Goal: Task Accomplishment & Management: Complete application form

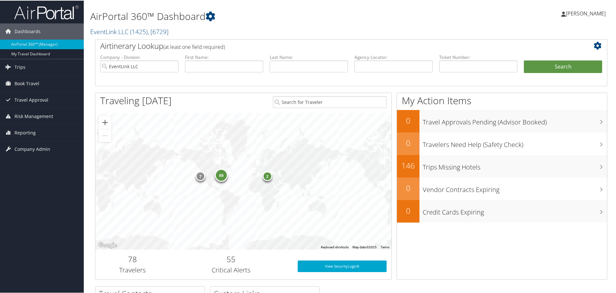
click at [30, 147] on span "Company Admin" at bounding box center [32, 149] width 36 height 16
click at [32, 190] on link "Users (Beta)" at bounding box center [42, 191] width 84 height 10
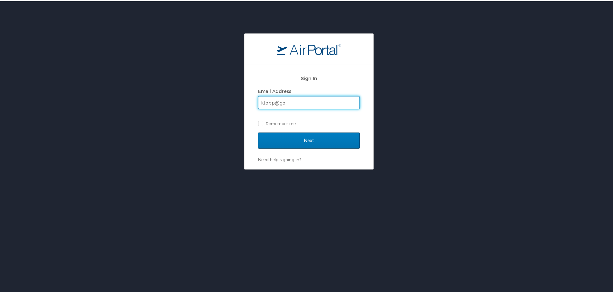
type input "ktopp@go2eventlink.com"
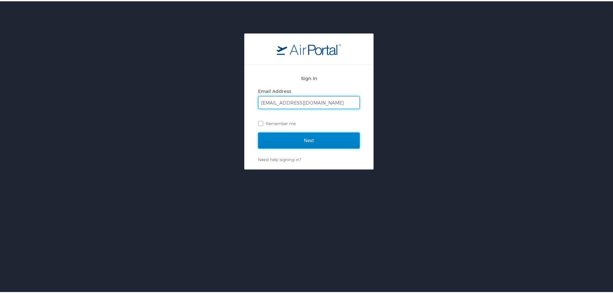
click at [311, 140] on input "Next" at bounding box center [309, 139] width 102 height 16
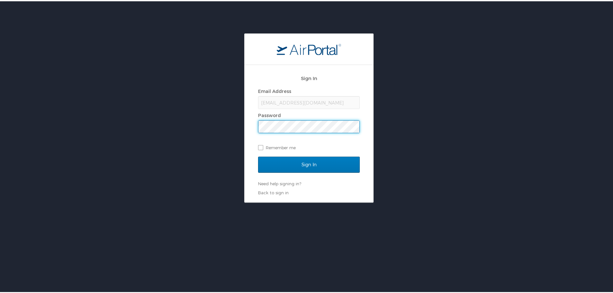
click at [258, 156] on input "Sign In" at bounding box center [309, 164] width 102 height 16
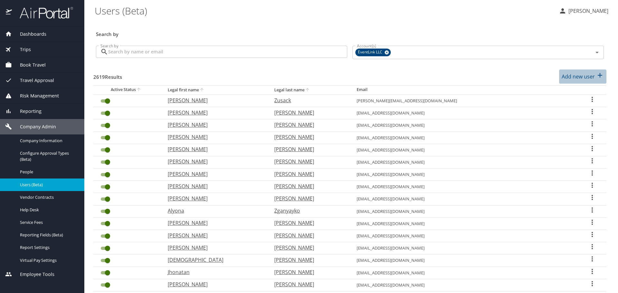
click at [582, 77] on p "Add new user" at bounding box center [578, 77] width 33 height 8
select select "US"
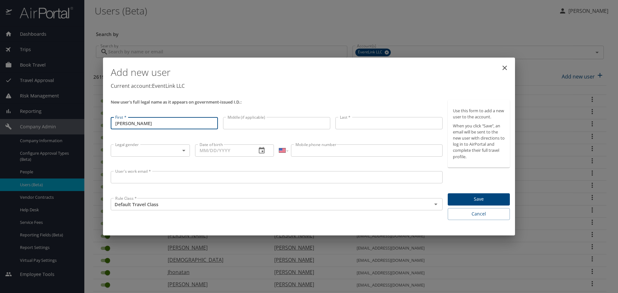
type input "Annelise"
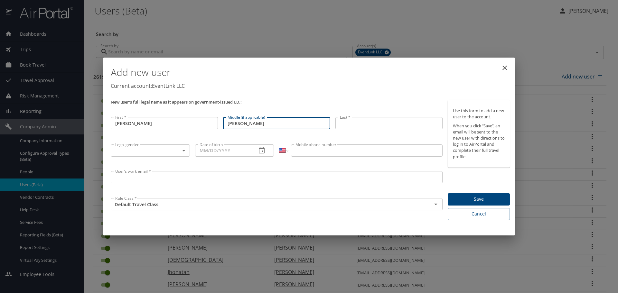
type input "Mae"
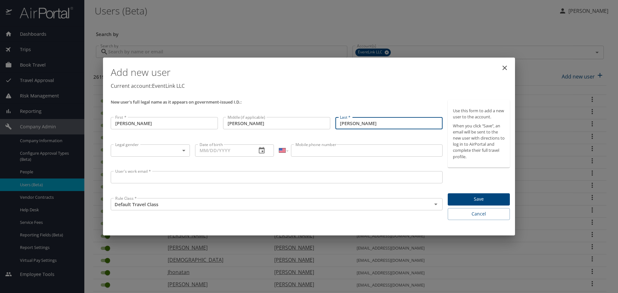
type input "Frank"
click at [134, 153] on body "Dashboards AirPortal 360™ Manager My Travel Dashboard Trips Airtinerary® Lookup…" at bounding box center [309, 146] width 618 height 293
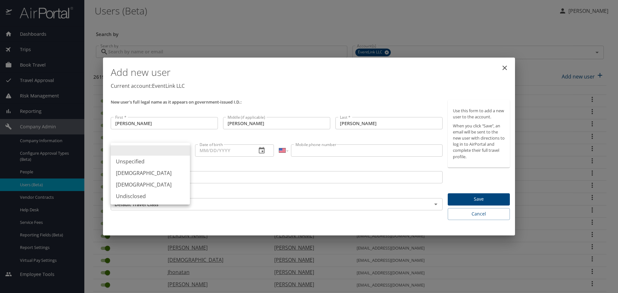
click at [136, 181] on li "Female" at bounding box center [150, 185] width 79 height 12
type input "Female"
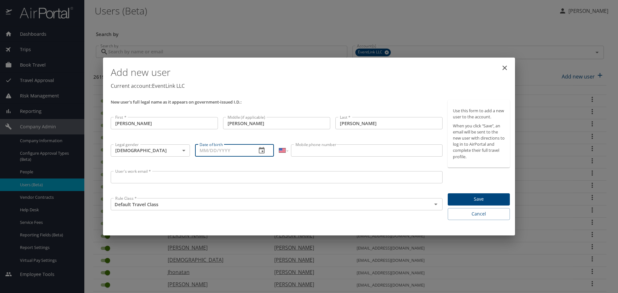
click at [204, 151] on input "Date of birth" at bounding box center [223, 151] width 57 height 12
type input "01/19/2006"
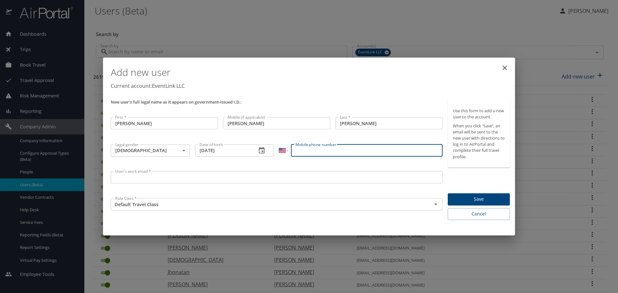
click at [350, 151] on input "Mobile phone number" at bounding box center [366, 151] width 151 height 12
type input "(586) 256-5081"
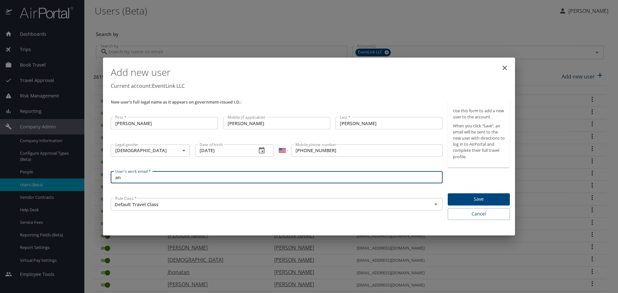
type input "a"
type input "annelisef119@gmail.com"
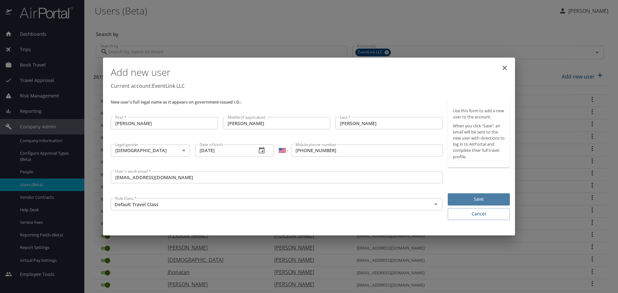
click at [493, 195] on button "Save" at bounding box center [479, 200] width 62 height 13
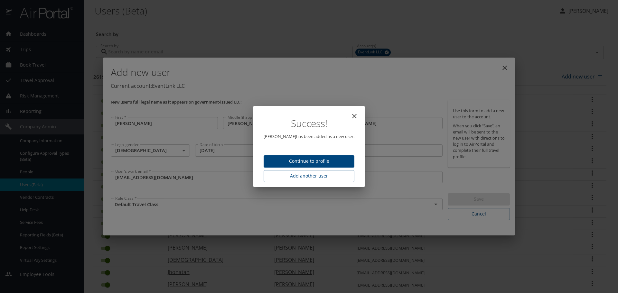
click at [318, 163] on span "Continue to profile" at bounding box center [309, 161] width 81 height 8
select select "US"
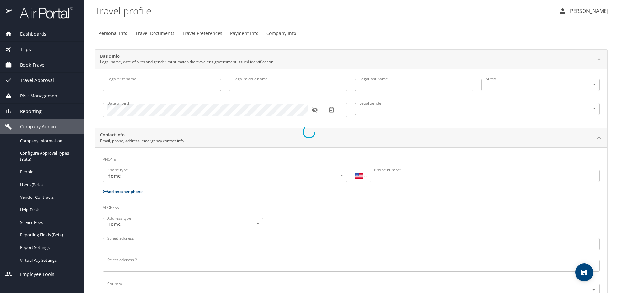
type input "Annelise"
type input "Mae"
type input "Frank"
type input "Female"
select select "US"
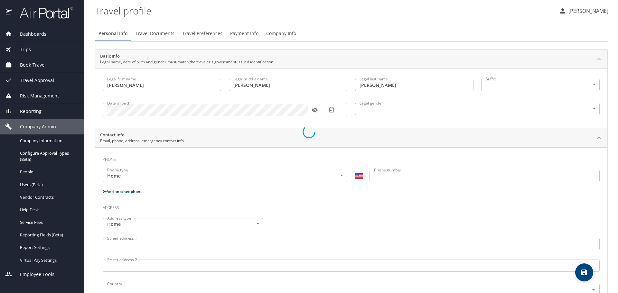
select select "US"
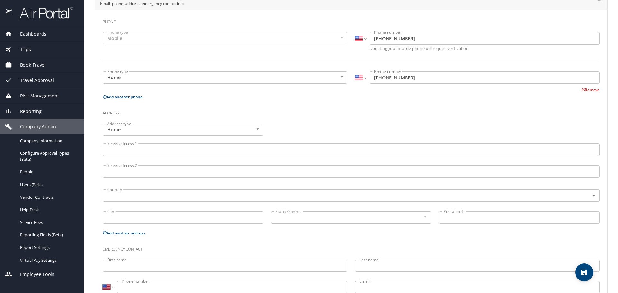
scroll to position [176, 0]
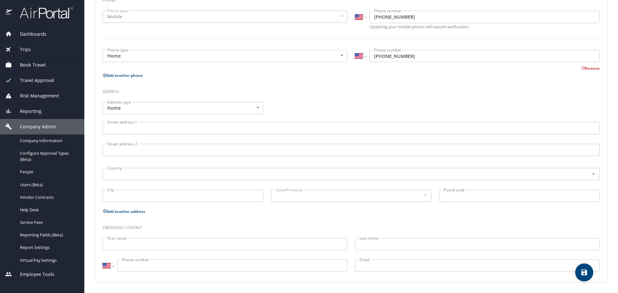
click at [157, 242] on input "First name" at bounding box center [225, 244] width 245 height 12
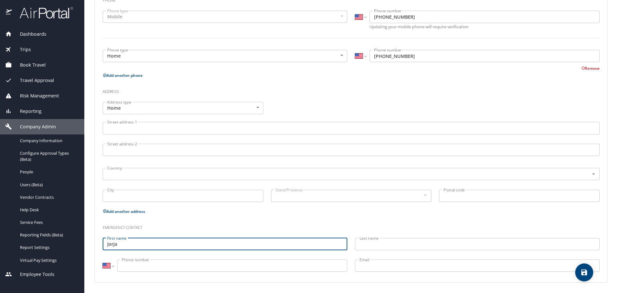
type input "Jorja"
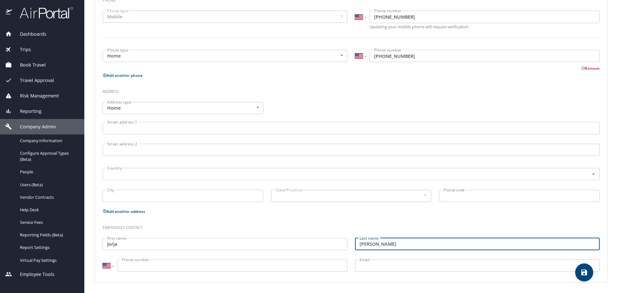
type input "Frank"
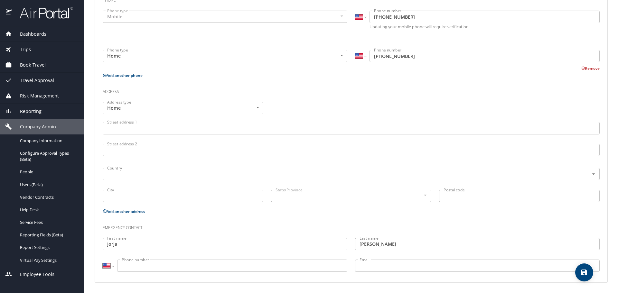
click at [155, 264] on input "Phone number" at bounding box center [232, 266] width 230 height 12
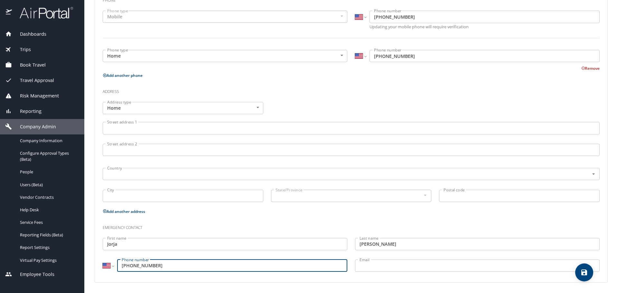
type input "(586) 530-6115"
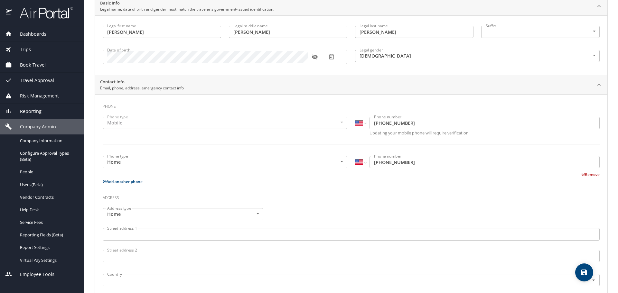
scroll to position [47, 0]
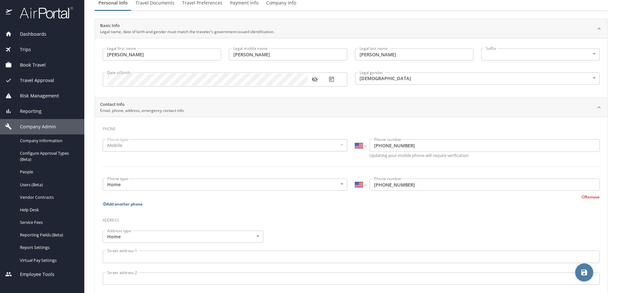
click at [582, 278] on button "save" at bounding box center [584, 273] width 18 height 18
select select "US"
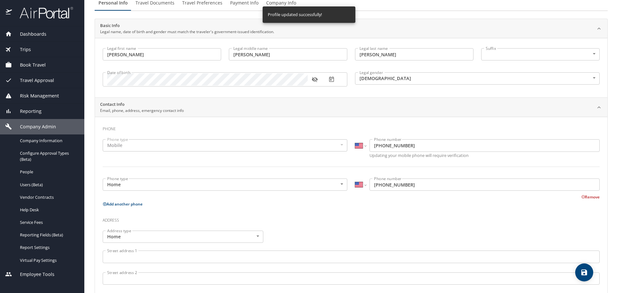
select select "US"
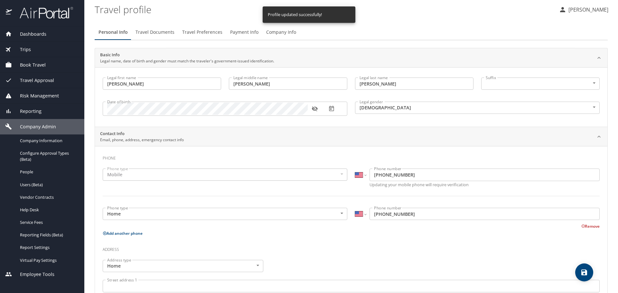
scroll to position [0, 0]
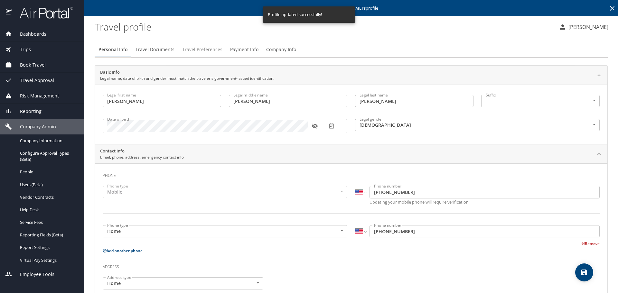
click at [195, 51] on span "Travel Preferences" at bounding box center [202, 50] width 40 height 8
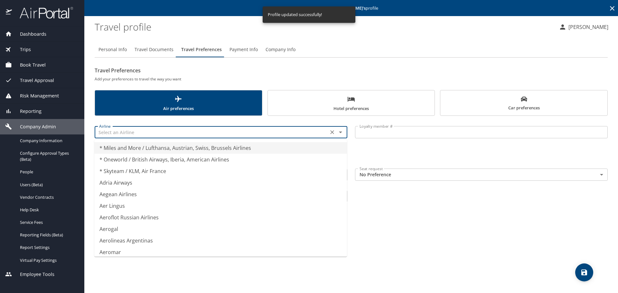
click at [136, 134] on input "text" at bounding box center [212, 132] width 230 height 8
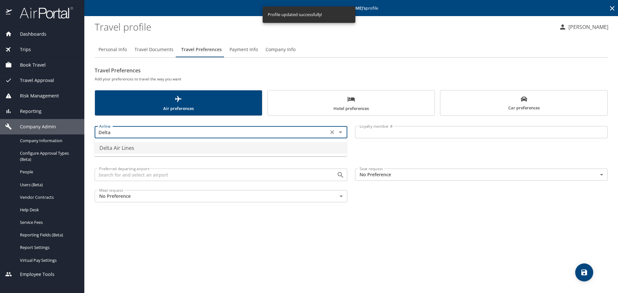
type input "Delta Air Lines"
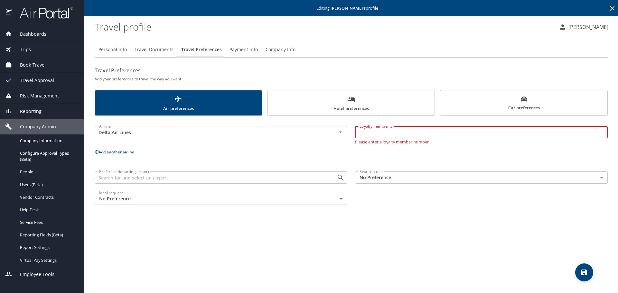
type input "3"
type input "9773413852"
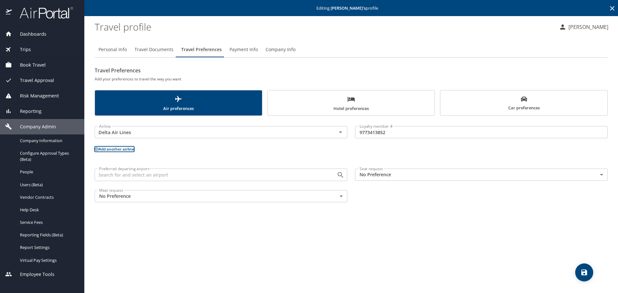
click at [115, 148] on button "Add another airline" at bounding box center [115, 149] width 40 height 5
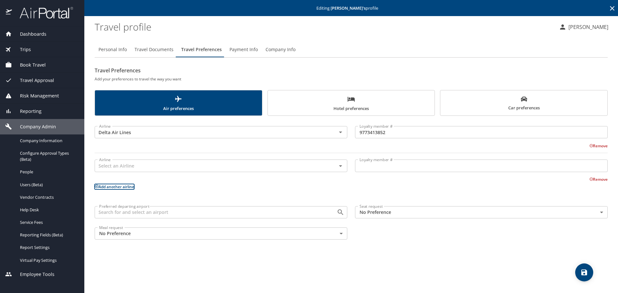
click at [141, 214] on input "Preferred departing airport" at bounding box center [212, 212] width 230 height 8
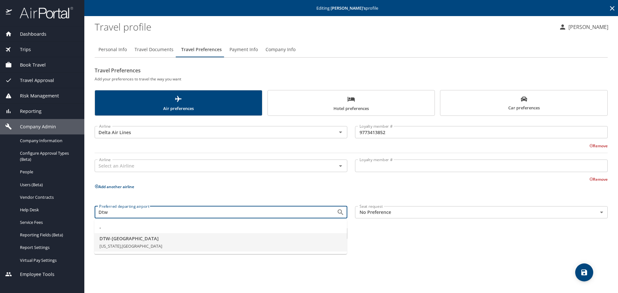
click at [130, 244] on span "Michigan, United States of America" at bounding box center [131, 246] width 63 height 6
type input "DTW - Detroit"
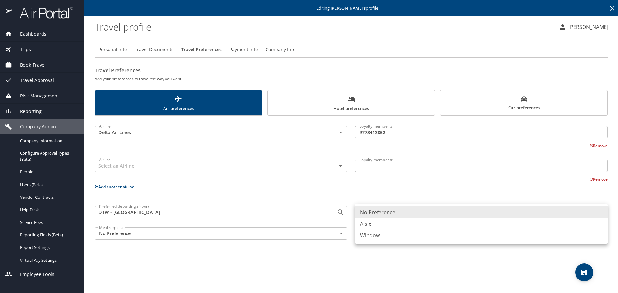
click at [379, 218] on body "Dashboards AirPortal 360™ Manager My Travel Dashboard Trips Airtinerary® Lookup…" at bounding box center [309, 146] width 618 height 293
click at [371, 236] on li "Window" at bounding box center [481, 236] width 253 height 12
type input "Window"
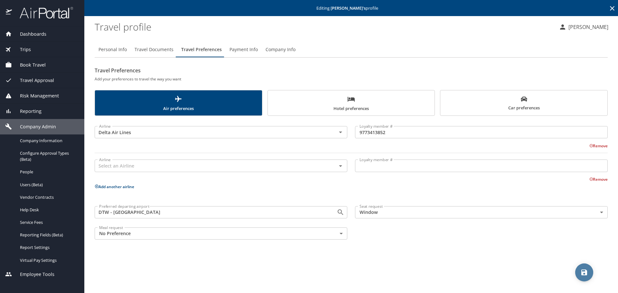
click at [583, 273] on icon "save" at bounding box center [585, 273] width 6 height 6
